Goal: Check status: Check status

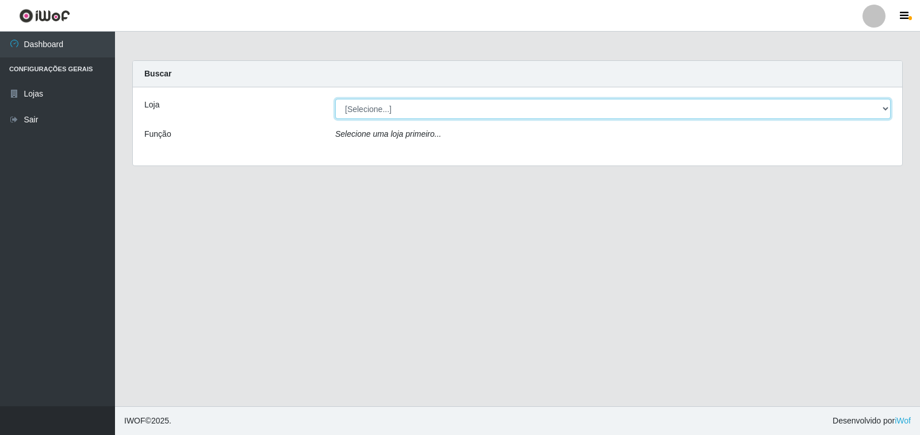
click at [657, 111] on select "[Selecione...] Atacado Vem - [STREET_ADDRESS]" at bounding box center [612, 109] width 555 height 20
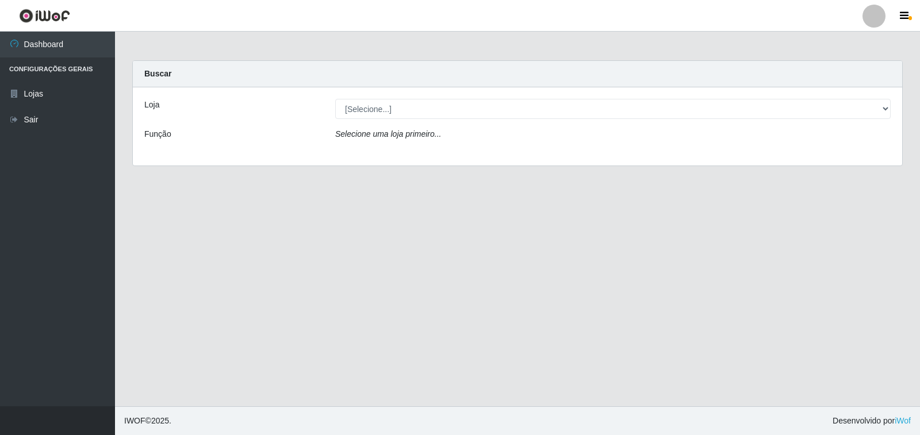
click at [564, 144] on div "Selecione uma loja primeiro..." at bounding box center [612, 136] width 572 height 17
click at [570, 120] on div "Loja [Selecione...] Atacado Vem - Loja 36 Vila Nova do Colares Função Selecione…" at bounding box center [517, 126] width 769 height 78
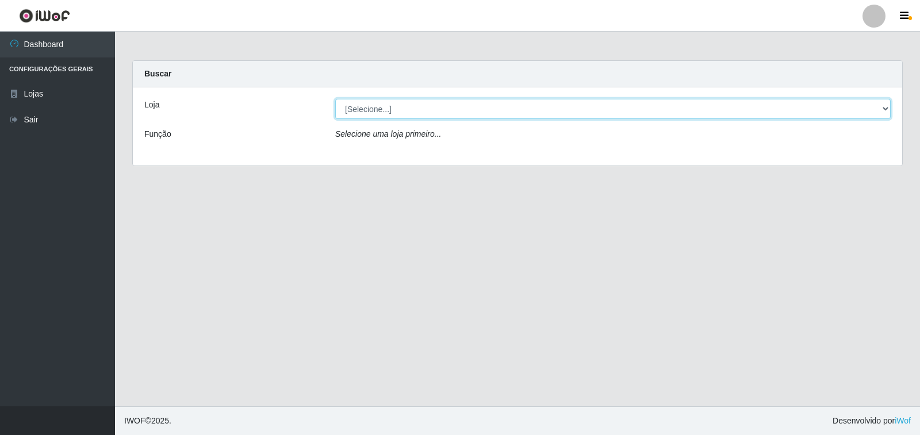
click at [568, 109] on select "[Selecione...] Atacado Vem - [STREET_ADDRESS]" at bounding box center [612, 109] width 555 height 20
select select "455"
click at [335, 99] on select "[Selecione...] Atacado Vem - [STREET_ADDRESS]" at bounding box center [612, 109] width 555 height 20
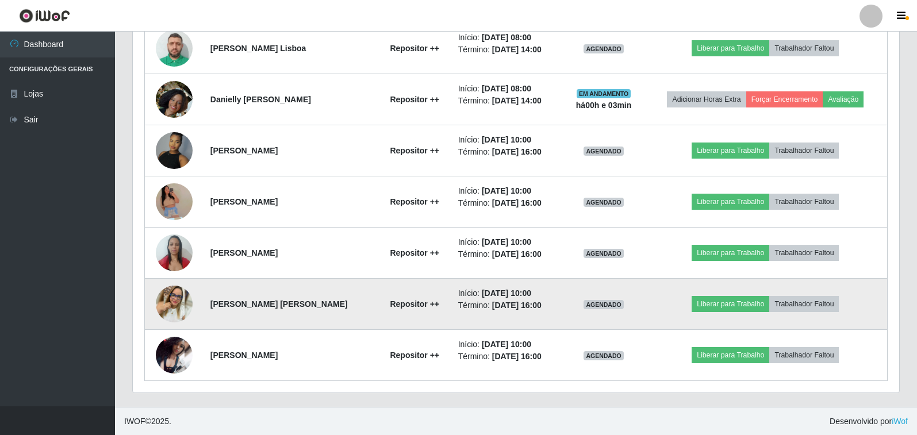
scroll to position [635, 0]
click at [173, 296] on img at bounding box center [174, 303] width 37 height 37
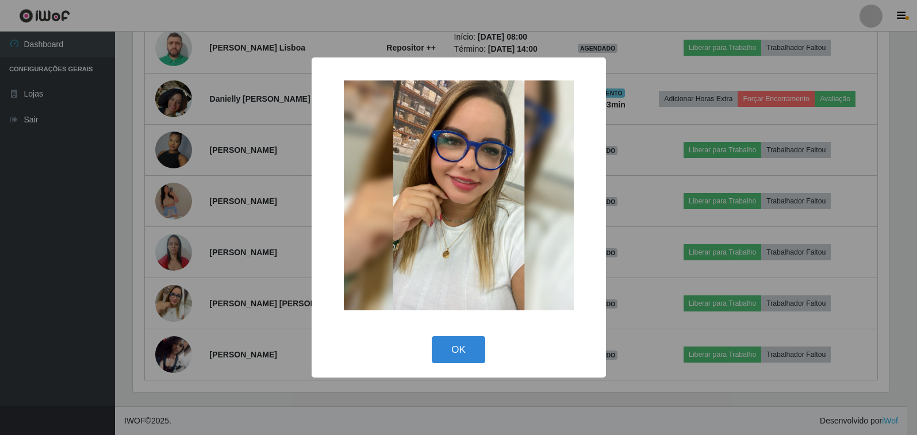
scroll to position [238, 759]
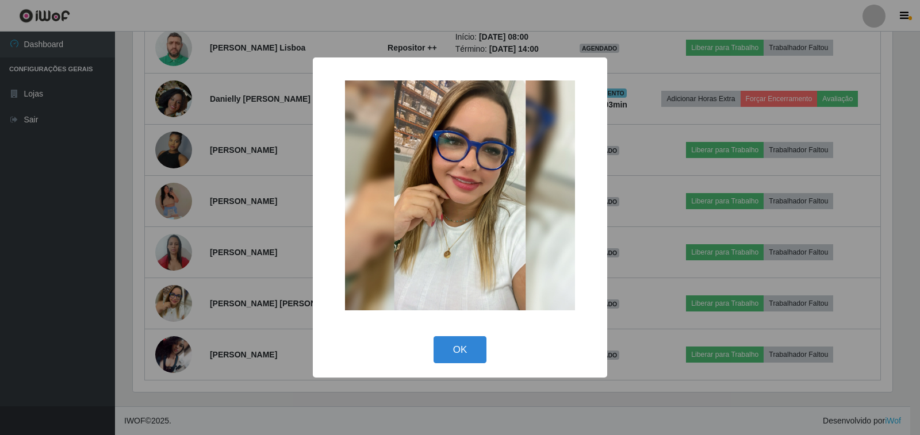
click at [178, 296] on div "× OK Cancel" at bounding box center [460, 217] width 920 height 435
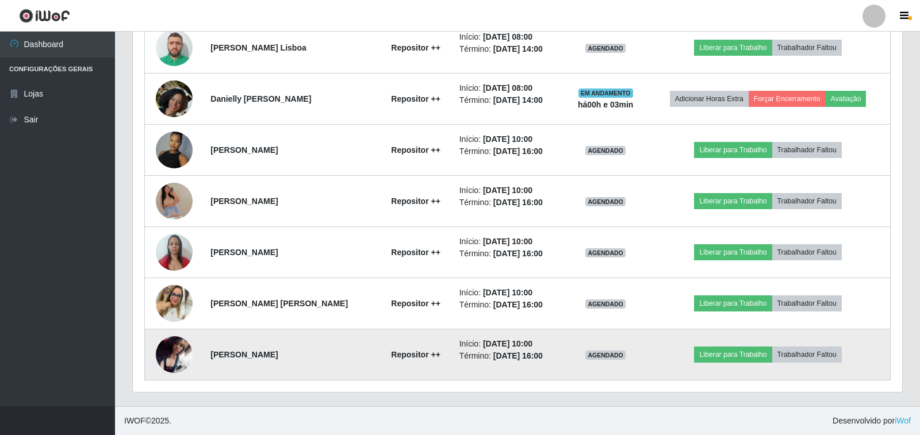
scroll to position [238, 766]
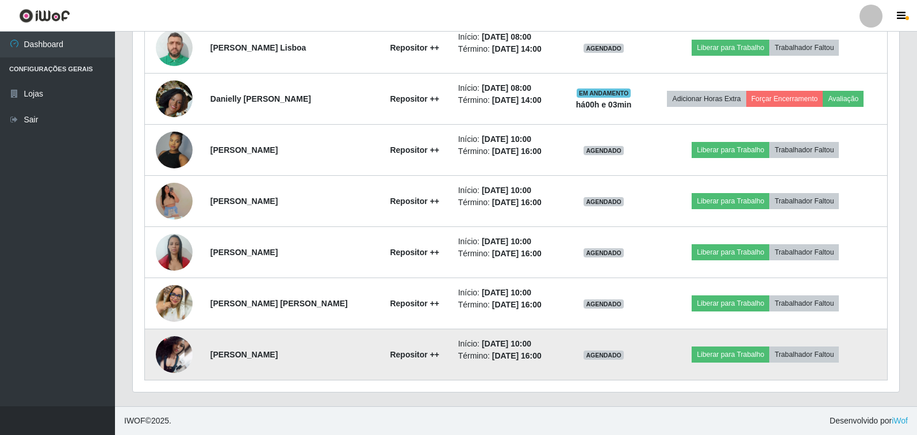
click at [175, 355] on img at bounding box center [174, 354] width 37 height 37
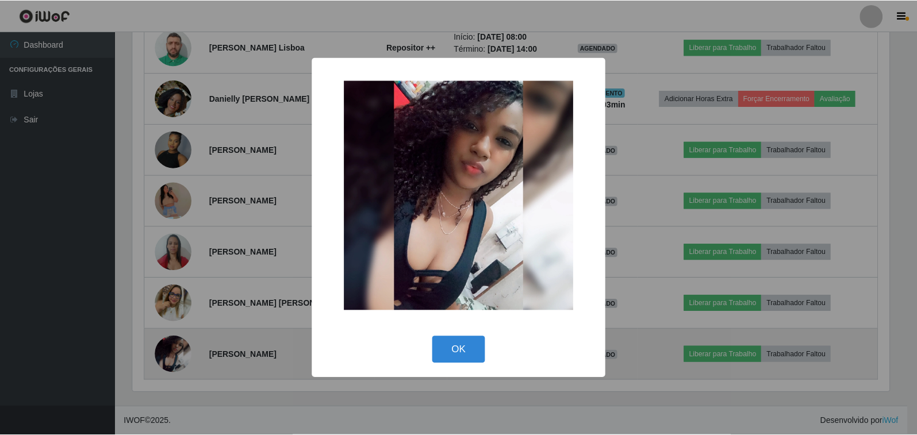
scroll to position [238, 759]
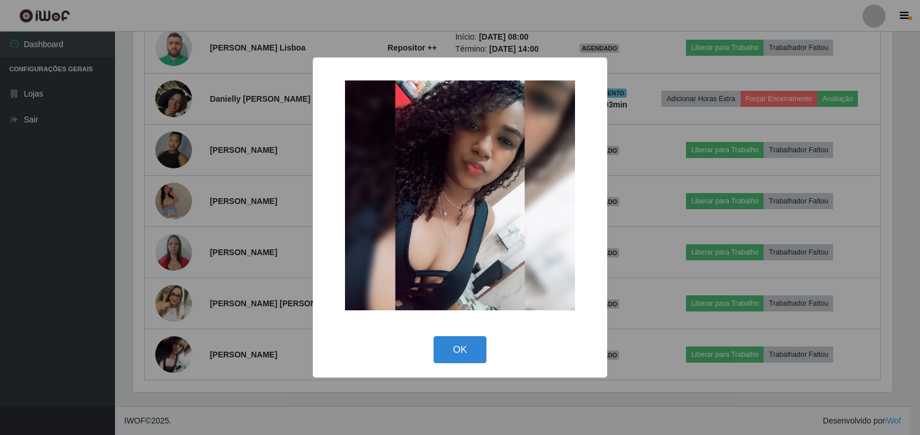
click at [176, 354] on div "× OK Cancel" at bounding box center [460, 217] width 920 height 435
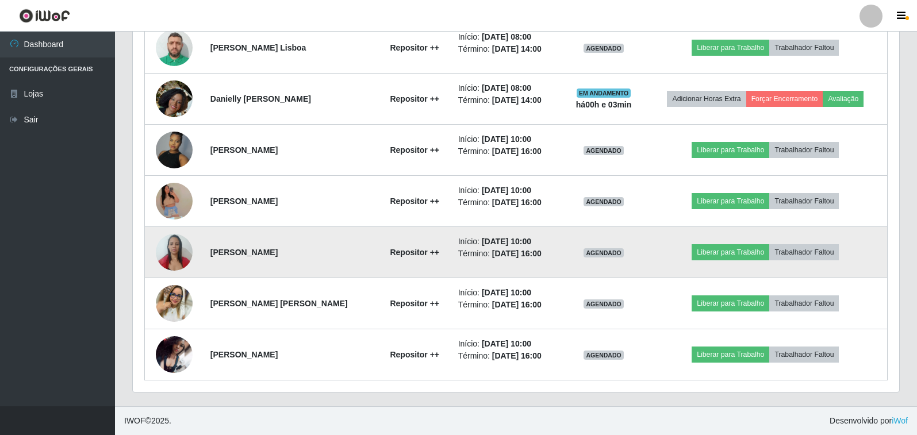
scroll to position [238, 766]
click at [181, 248] on img at bounding box center [174, 252] width 37 height 49
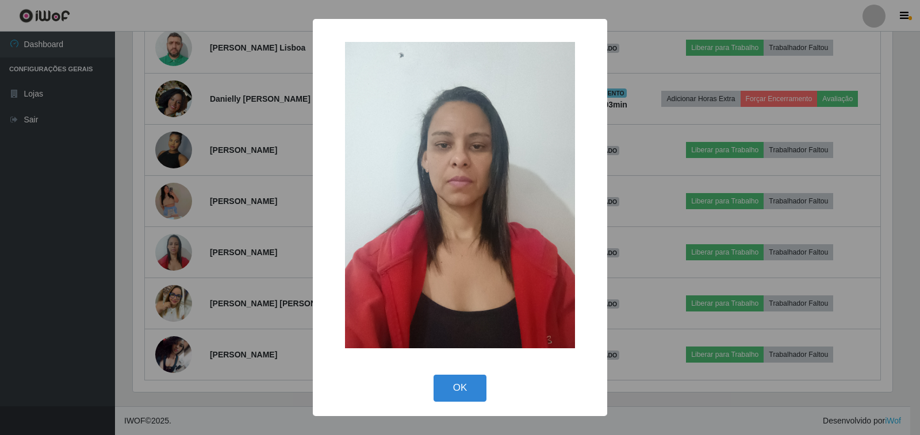
click at [181, 249] on div "× OK Cancel" at bounding box center [460, 217] width 920 height 435
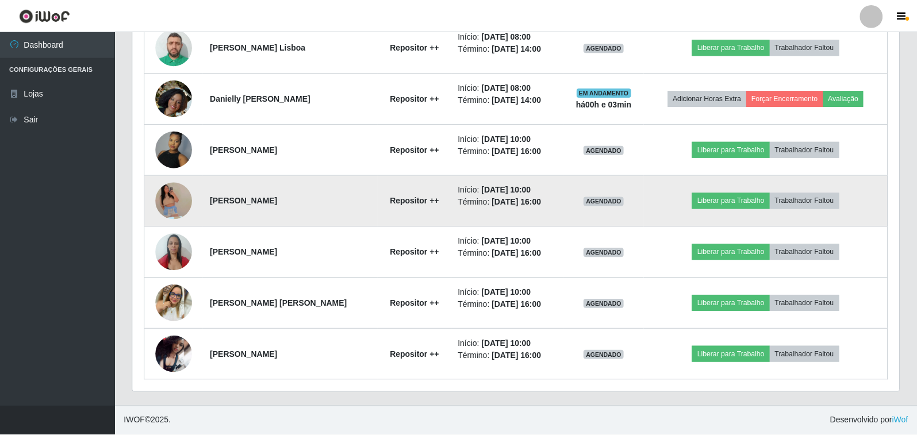
scroll to position [574451, 573931]
click at [170, 183] on img at bounding box center [174, 201] width 37 height 84
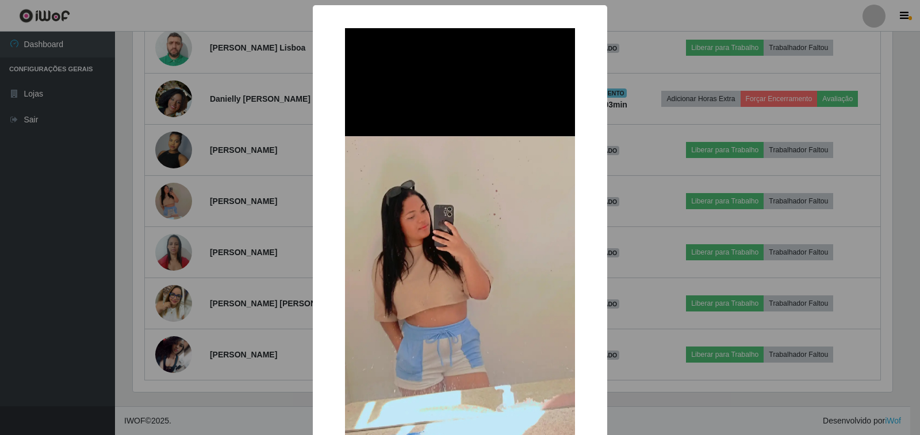
click at [171, 188] on div "× OK Cancel" at bounding box center [460, 217] width 920 height 435
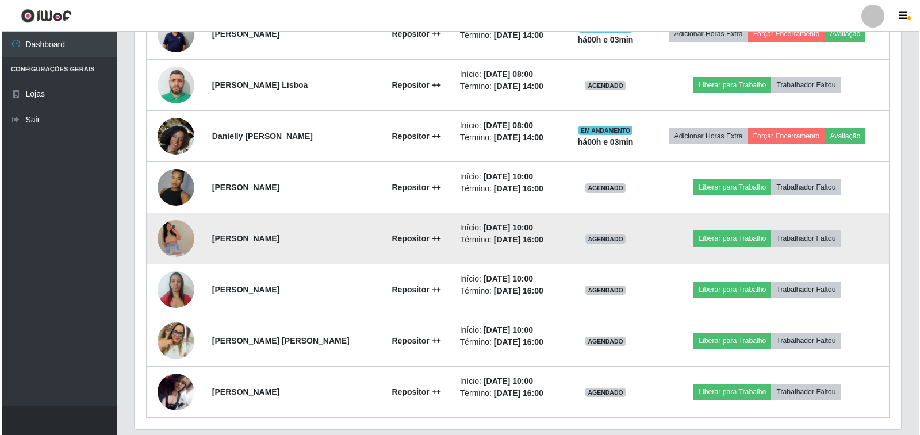
scroll to position [578, 0]
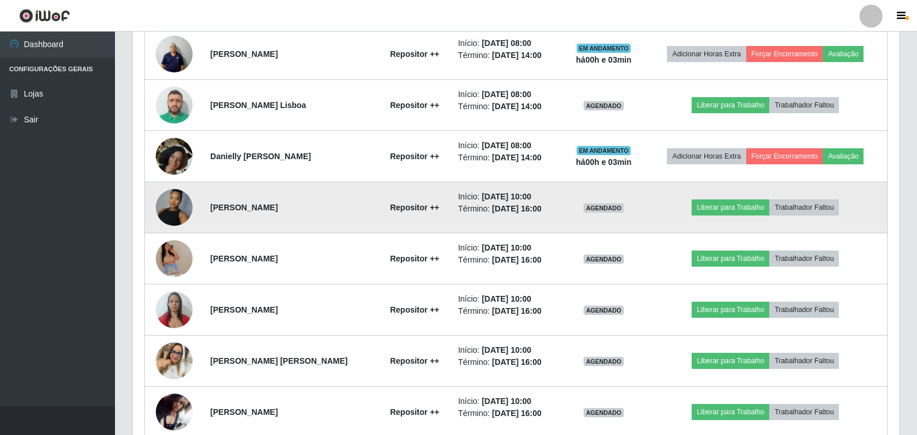
click at [179, 214] on img at bounding box center [174, 207] width 37 height 49
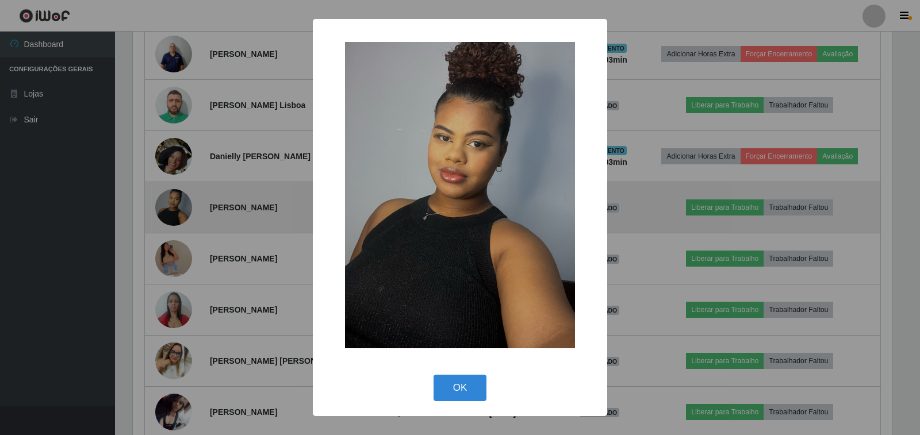
click at [179, 214] on div "× OK Cancel" at bounding box center [460, 217] width 920 height 435
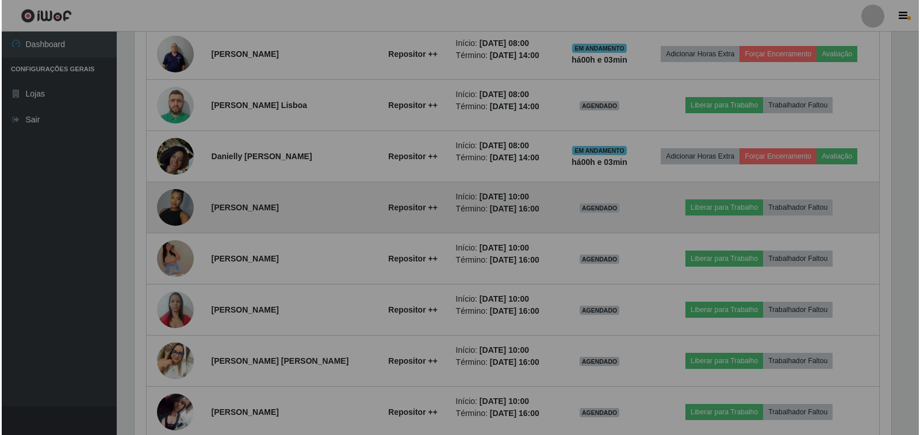
scroll to position [238, 766]
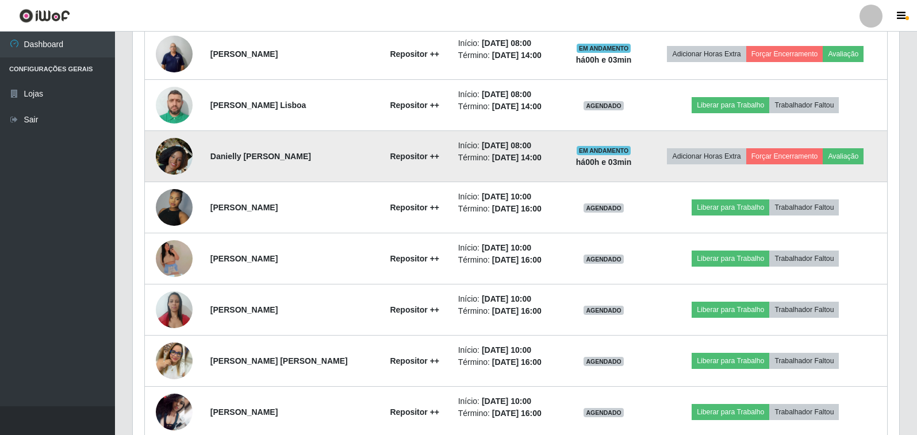
click at [178, 167] on img at bounding box center [174, 157] width 37 height 66
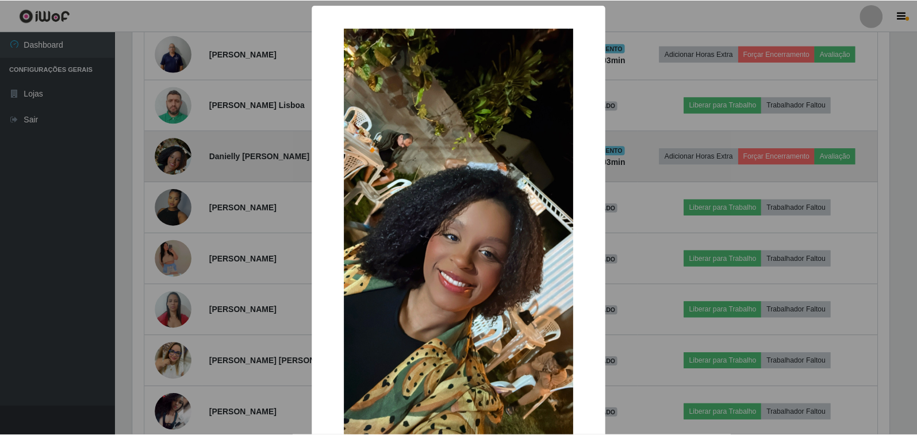
scroll to position [238, 759]
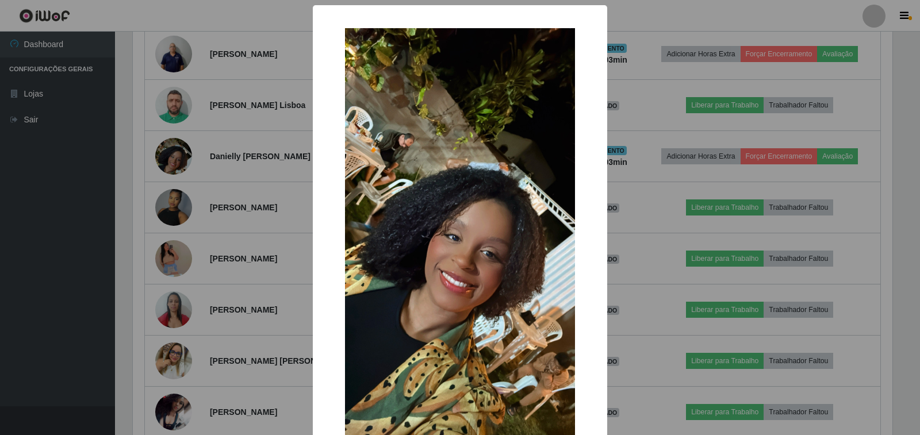
click at [178, 167] on div "× OK Cancel" at bounding box center [460, 217] width 920 height 435
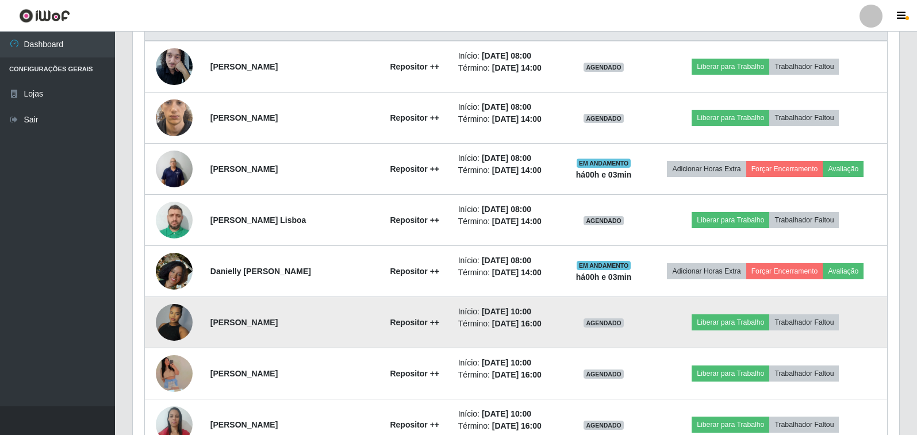
scroll to position [405, 0]
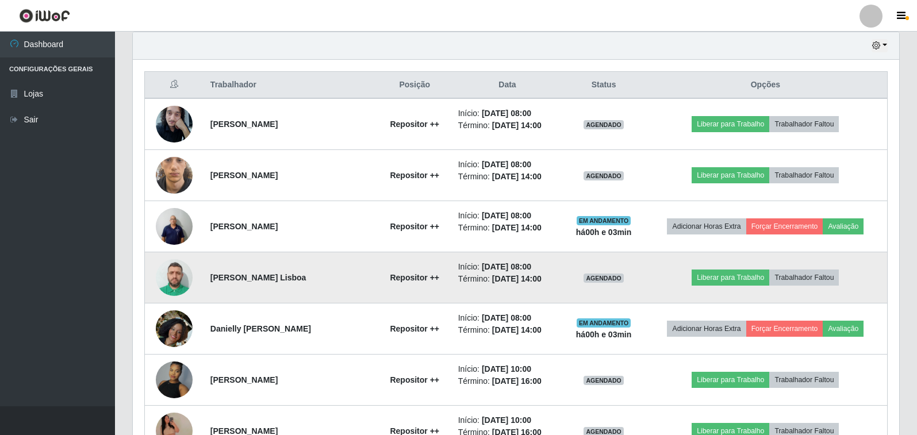
click at [170, 282] on img at bounding box center [174, 277] width 37 height 49
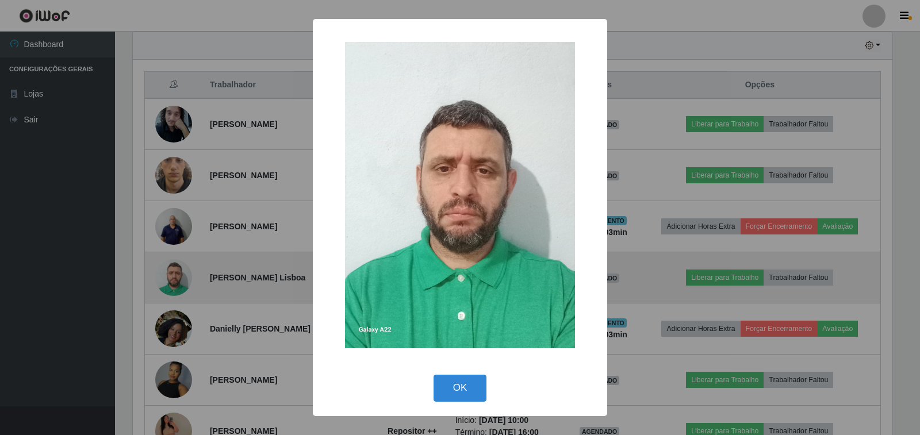
click at [170, 282] on div "× OK Cancel" at bounding box center [460, 217] width 920 height 435
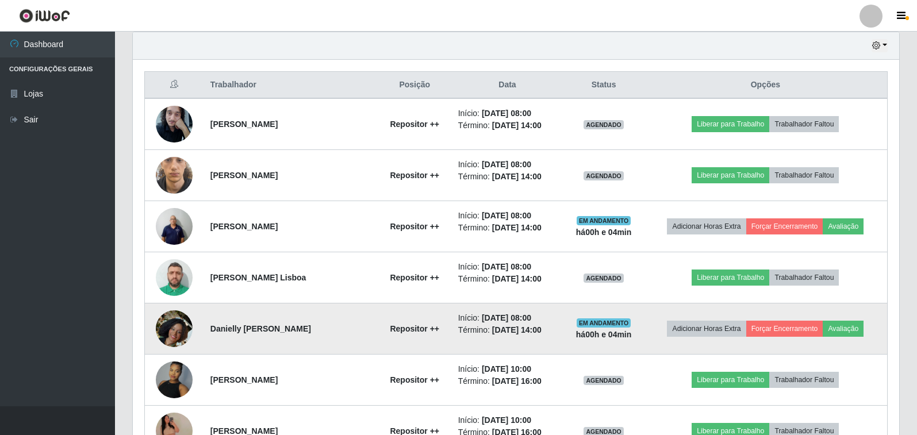
click at [172, 339] on img at bounding box center [174, 329] width 37 height 66
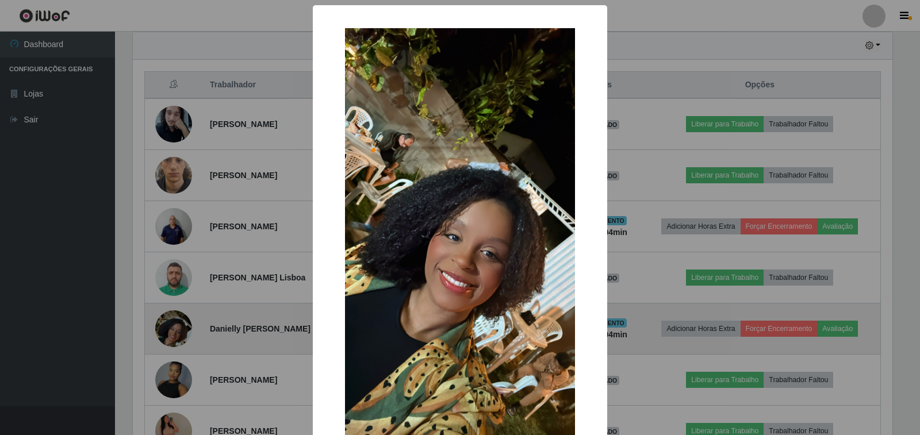
click at [172, 339] on div "× OK Cancel" at bounding box center [460, 217] width 920 height 435
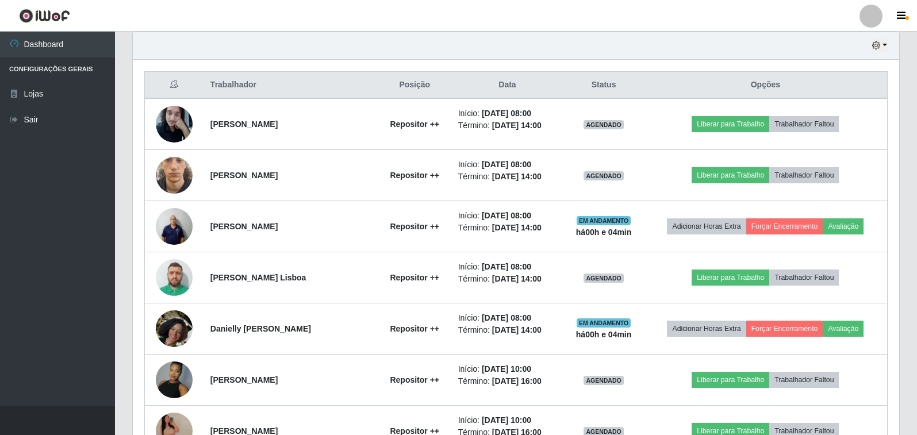
click at [293, 44] on div "Hoje 1 dia 3 dias 1 Semana Não encerrados" at bounding box center [516, 46] width 766 height 28
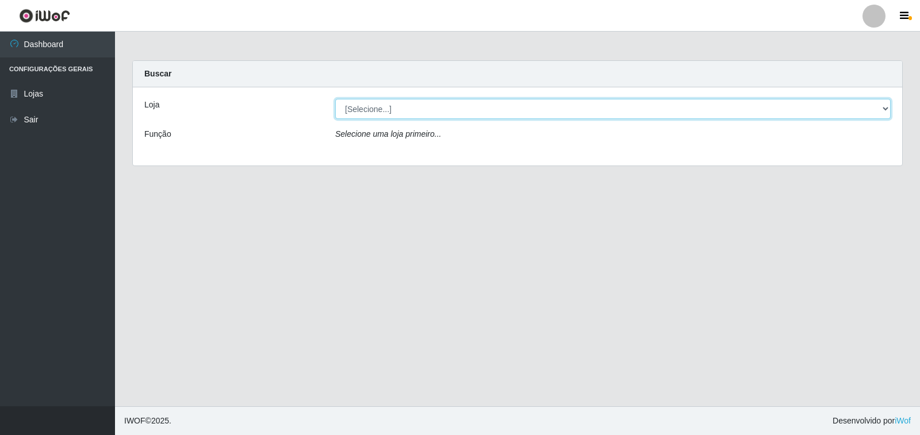
click at [643, 105] on select "[Selecione...] Atacado Vem - [STREET_ADDRESS]" at bounding box center [612, 109] width 555 height 20
select select "455"
click at [335, 99] on select "[Selecione...] Atacado Vem - [STREET_ADDRESS]" at bounding box center [612, 109] width 555 height 20
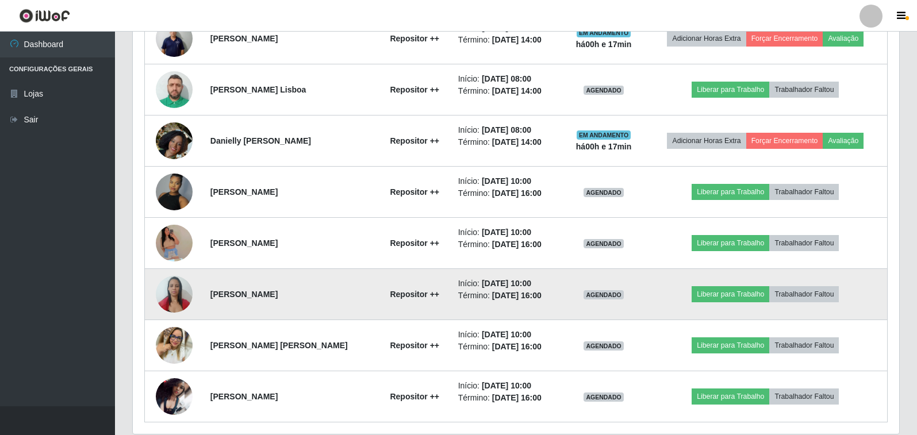
scroll to position [635, 0]
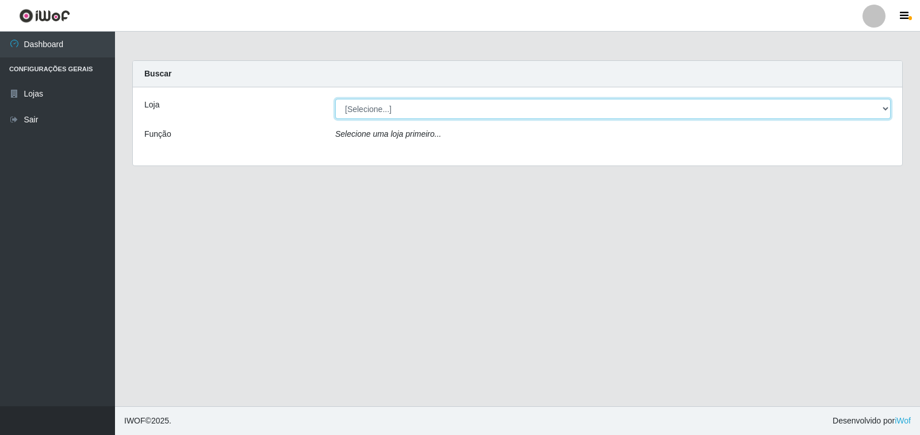
click at [468, 106] on select "[Selecione...] Atacado Vem - [STREET_ADDRESS]" at bounding box center [612, 109] width 555 height 20
select select "455"
click at [335, 99] on select "[Selecione...] Atacado Vem - [STREET_ADDRESS]" at bounding box center [612, 109] width 555 height 20
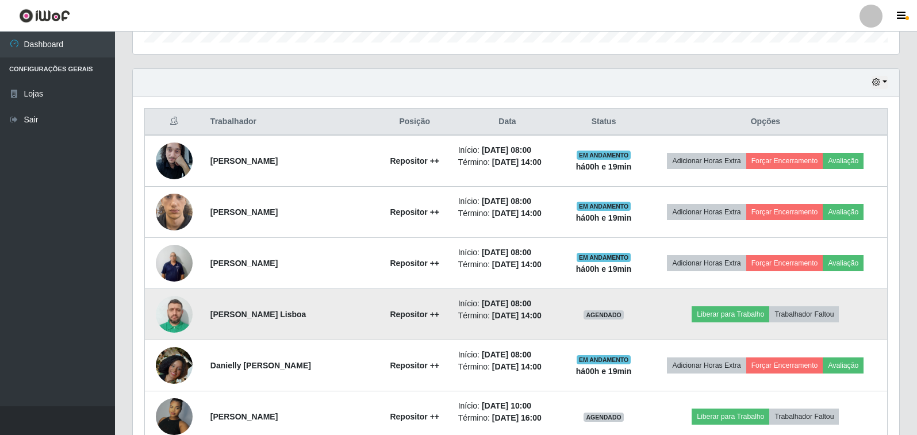
scroll to position [348, 0]
